Goal: Task Accomplishment & Management: Manage account settings

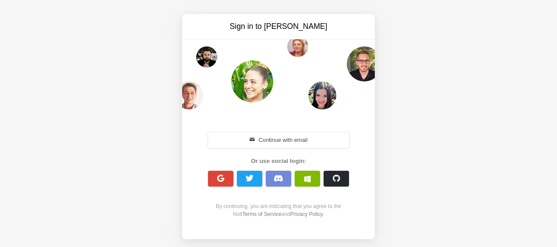
click at [260, 134] on button "Continue with email" at bounding box center [278, 140] width 141 height 16
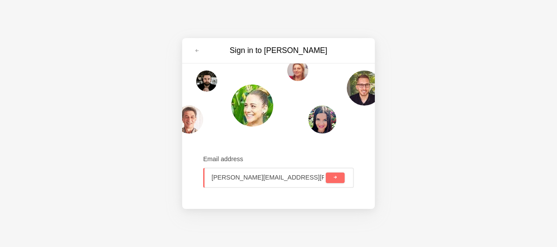
type input "[PERSON_NAME][EMAIL_ADDRESS][PERSON_NAME][DOMAIN_NAME]"
click at [326, 173] on button "submit" at bounding box center [335, 178] width 19 height 11
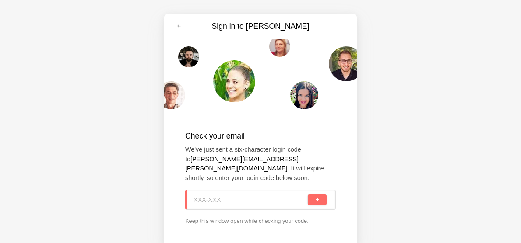
click at [219, 191] on input at bounding box center [250, 200] width 113 height 19
click at [308, 126] on div "Check your email We've just sent a six-character login code to [PERSON_NAME][EM…" at bounding box center [260, 178] width 151 height 120
click at [288, 191] on input at bounding box center [249, 200] width 113 height 19
click at [230, 173] on div "Check your email We've just sent a six-character login code to [PERSON_NAME][EM…" at bounding box center [260, 178] width 151 height 95
drag, startPoint x: 230, startPoint y: 173, endPoint x: 227, endPoint y: 188, distance: 15.3
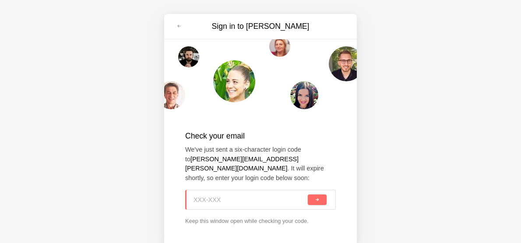
click at [226, 191] on input at bounding box center [250, 200] width 113 height 19
paste input "GP7-08H"
type input "GP7-08H"
click at [315, 200] on div "GP7-08H" at bounding box center [260, 200] width 151 height 20
click at [315, 198] on span "submit" at bounding box center [317, 200] width 5 height 5
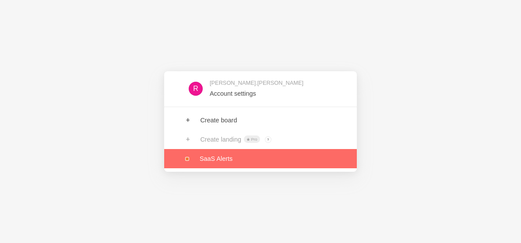
click at [211, 158] on link at bounding box center [260, 158] width 193 height 19
